Goal: Check status: Check status

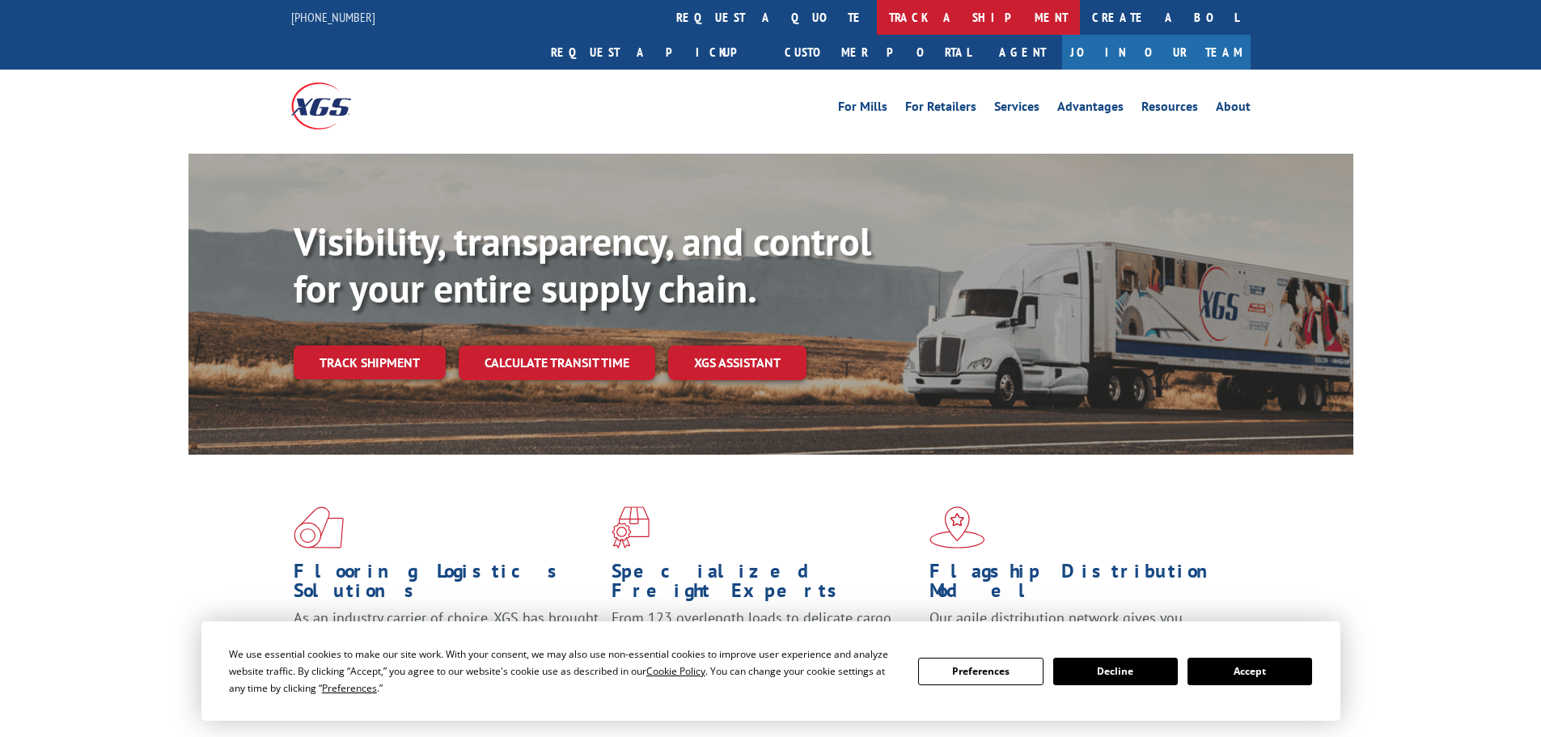
click at [877, 20] on link "track a shipment" at bounding box center [978, 17] width 203 height 35
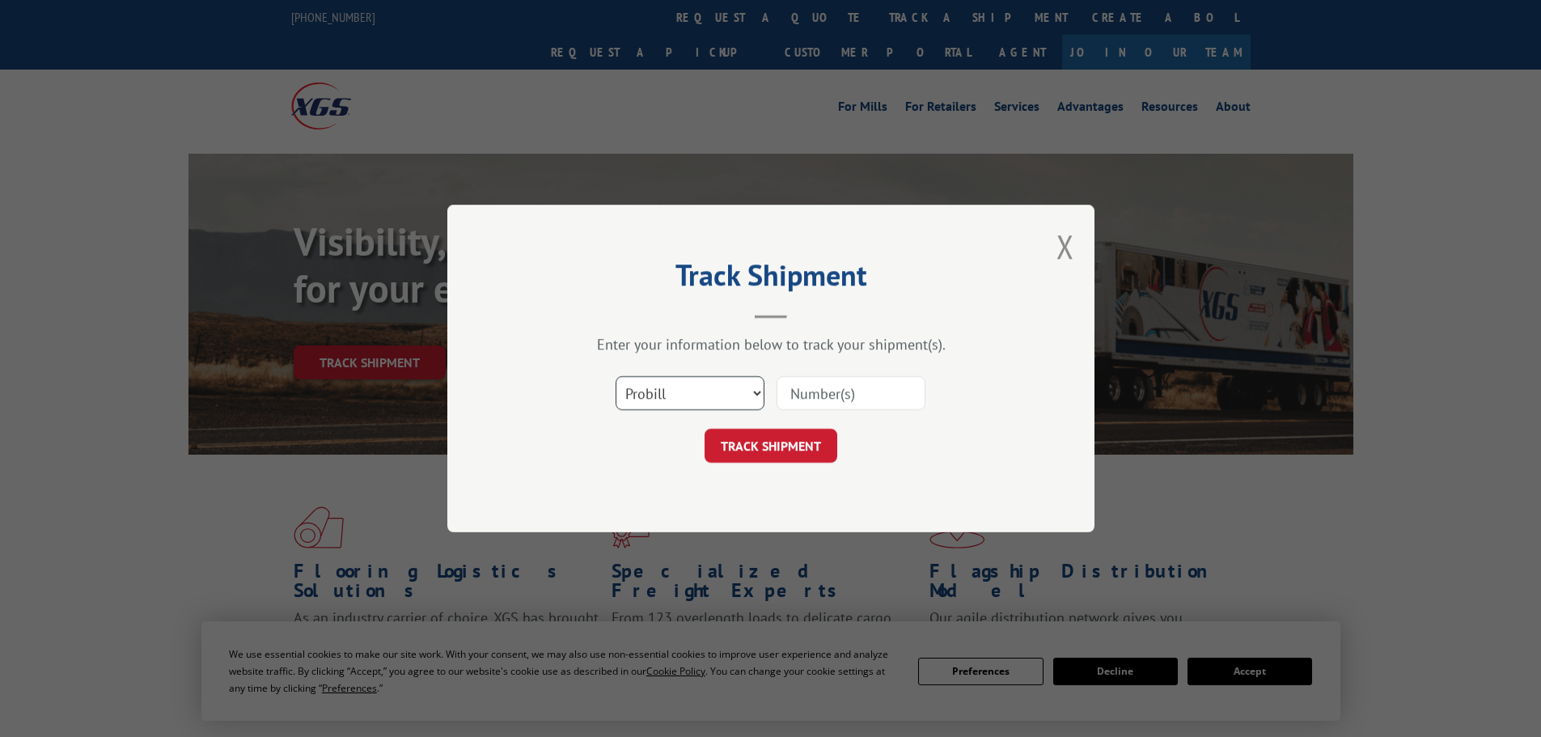
click at [709, 384] on select "Select category... Probill BOL PO" at bounding box center [689, 393] width 149 height 34
select select "po"
click at [615, 376] on select "Select category... Probill BOL PO" at bounding box center [689, 393] width 149 height 34
click at [886, 404] on input at bounding box center [850, 393] width 149 height 34
type input "294485076"
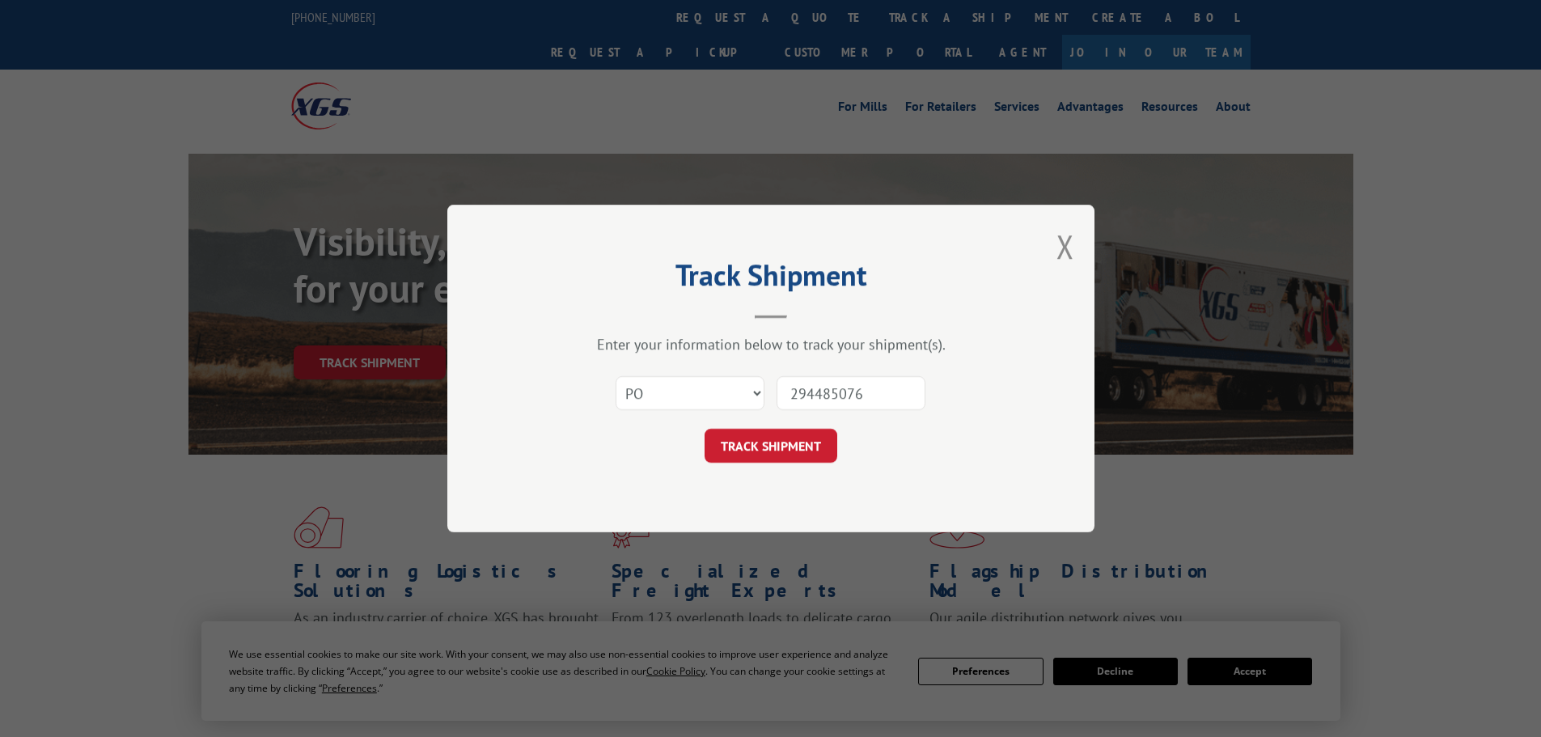
click button "TRACK SHIPMENT" at bounding box center [770, 446] width 133 height 34
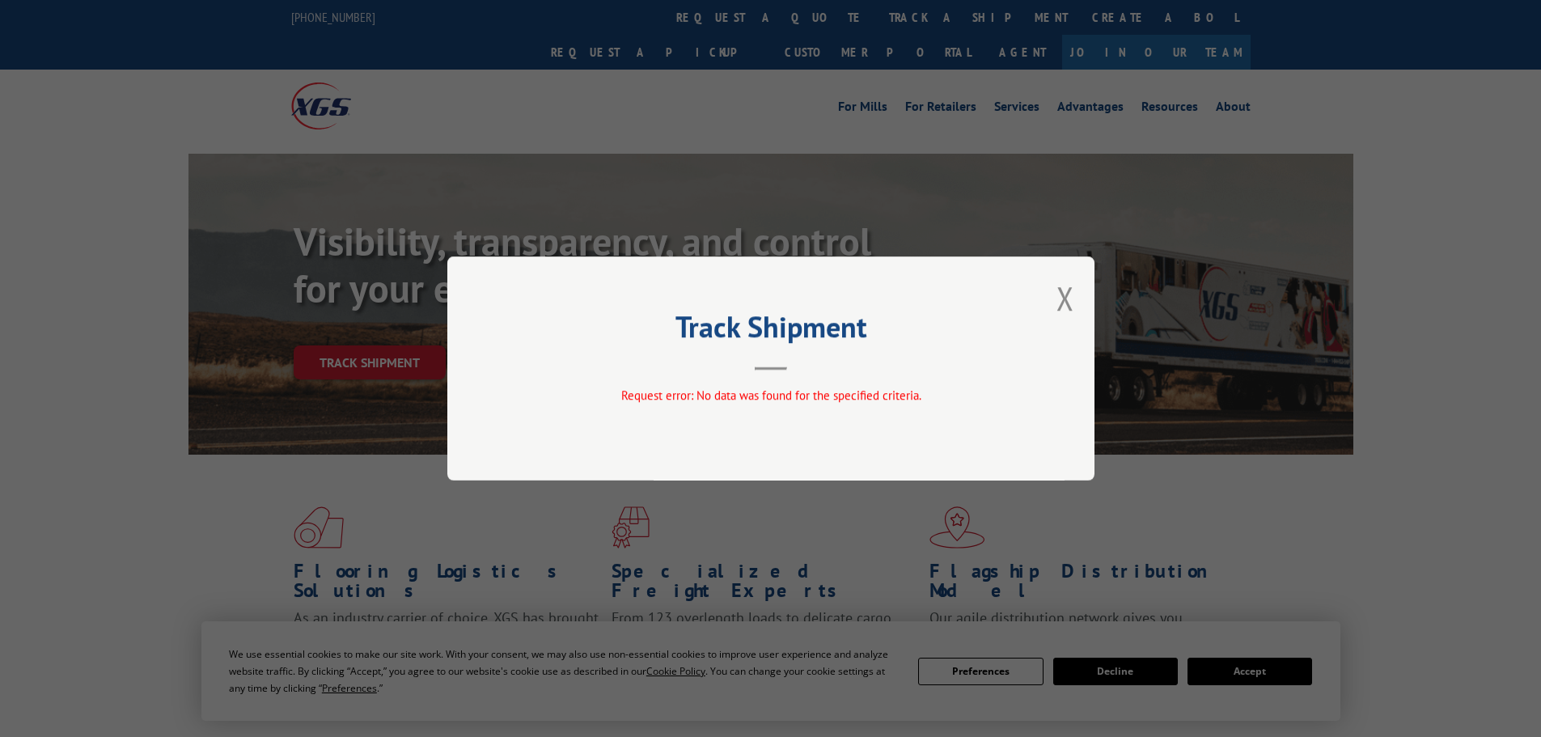
click at [690, 17] on div "Track Shipment Request error: No data was found for the specified criteria." at bounding box center [770, 368] width 1541 height 737
click at [1071, 310] on button "Close modal" at bounding box center [1065, 298] width 18 height 43
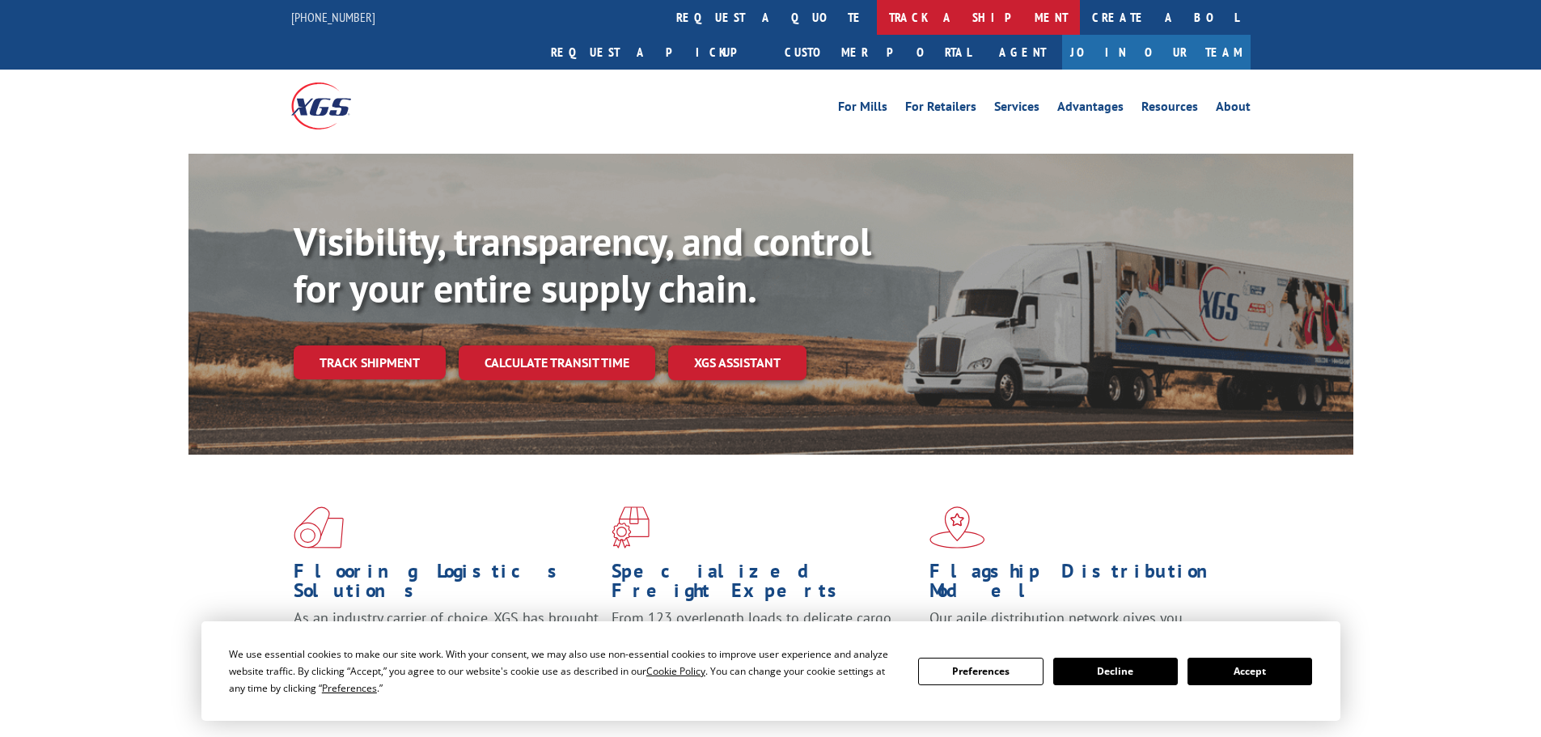
click at [877, 16] on link "track a shipment" at bounding box center [978, 17] width 203 height 35
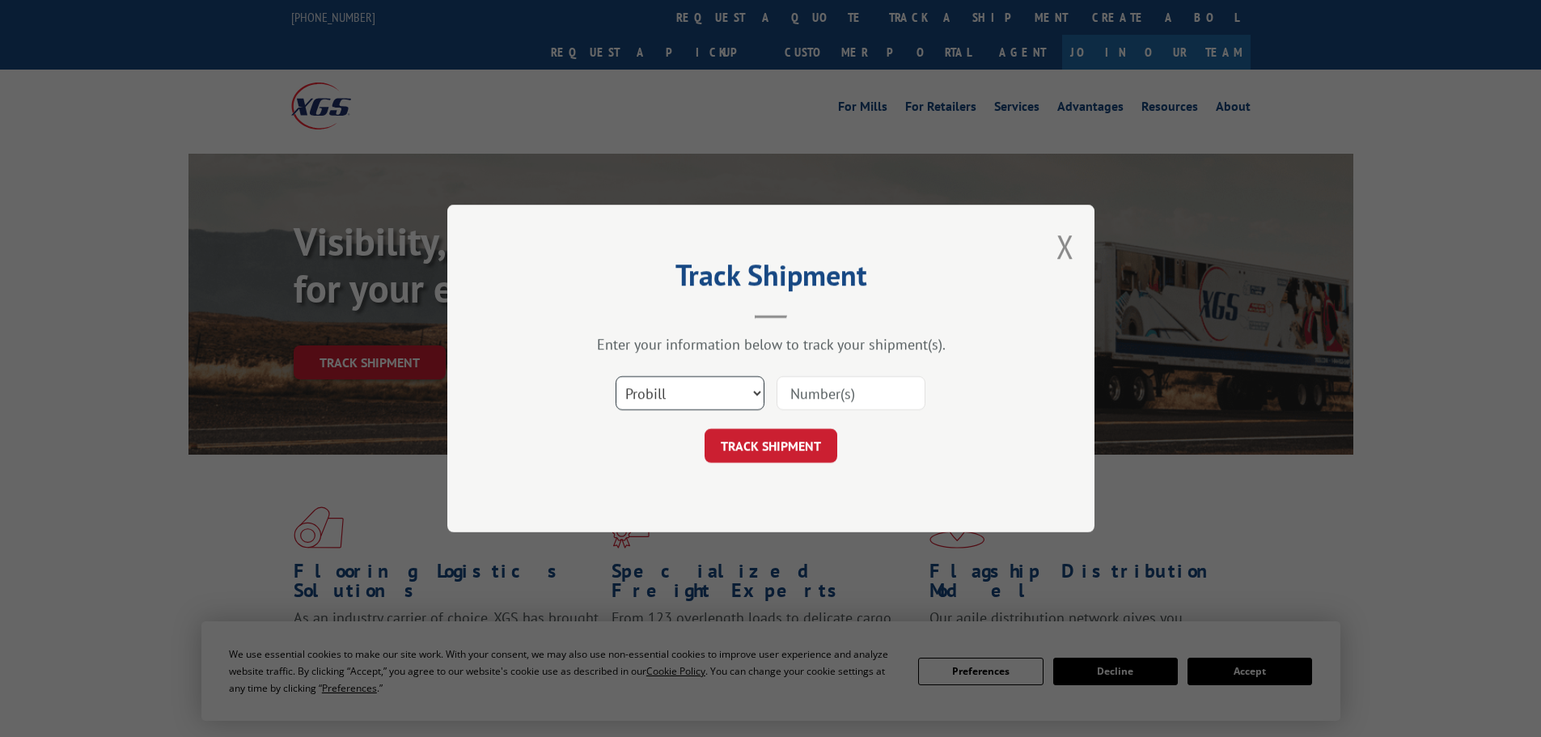
click at [725, 388] on select "Select category... Probill BOL PO" at bounding box center [689, 393] width 149 height 34
select select "po"
click at [615, 376] on select "Select category... Probill BOL PO" at bounding box center [689, 393] width 149 height 34
click at [847, 388] on input at bounding box center [850, 393] width 149 height 34
type input "293098407"
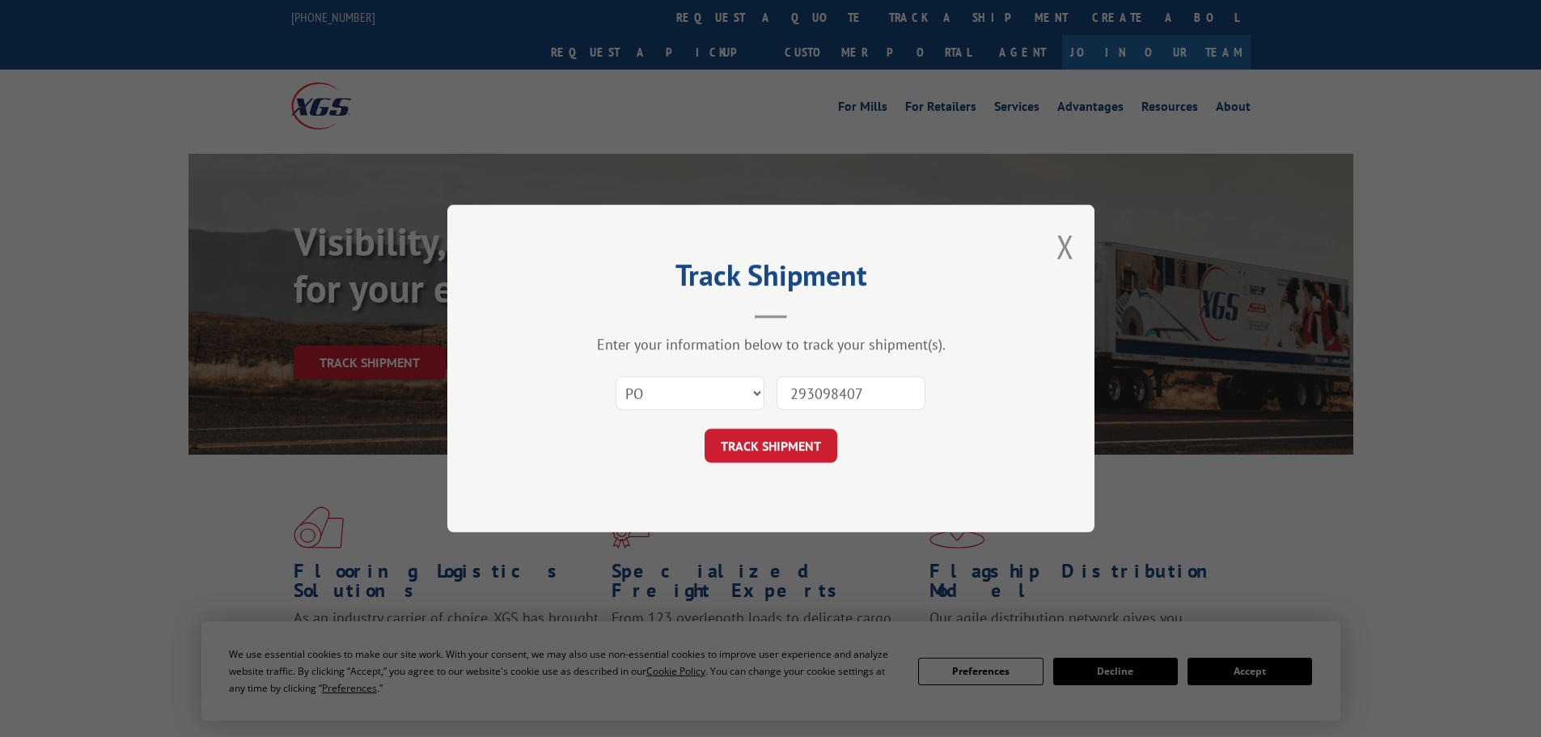
click button "TRACK SHIPMENT" at bounding box center [770, 446] width 133 height 34
